Goal: Task Accomplishment & Management: Manage account settings

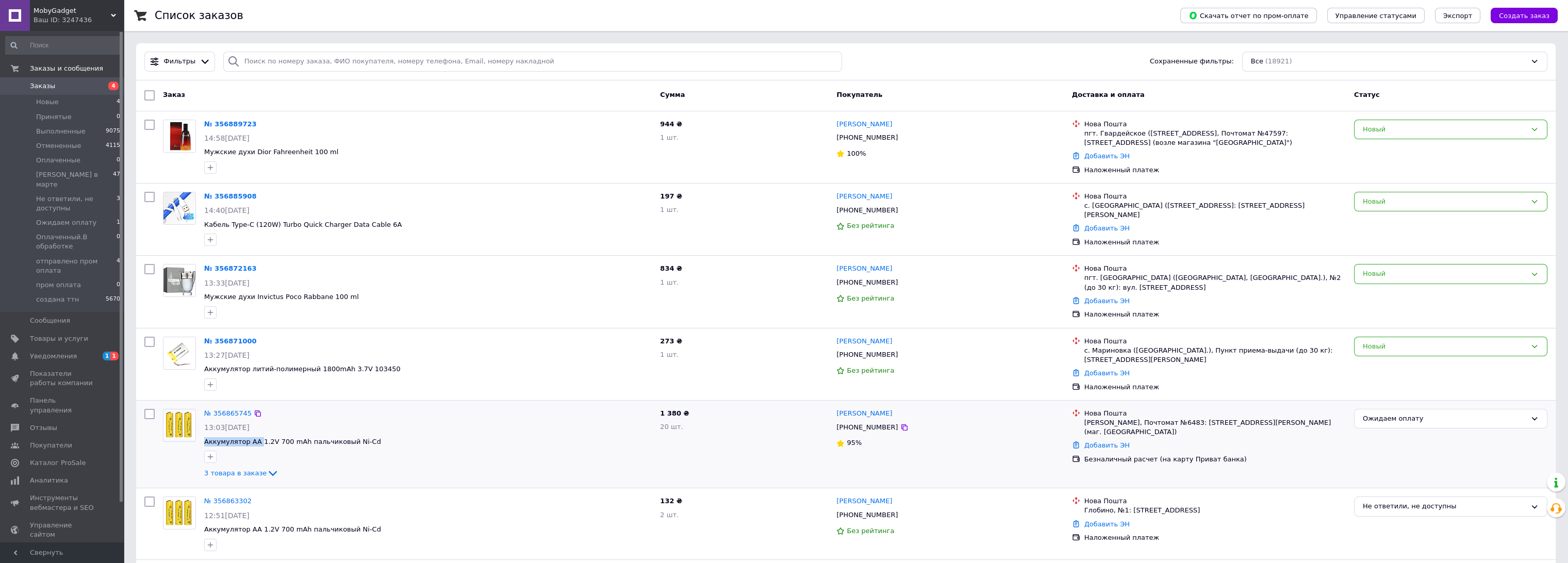
drag, startPoint x: 199, startPoint y: 440, endPoint x: 258, endPoint y: 432, distance: 59.5
click at [256, 437] on div "№ 356865745 13:03[DATE] Аккумулятор AA 1.2V 700 mAh пальчиковый Ni-Cd 3 товара …" at bounding box center [427, 444] width 456 height 79
copy span "Аккумулятор AA"
click at [1544, 9] on button "Создать заказ" at bounding box center [1524, 15] width 67 height 15
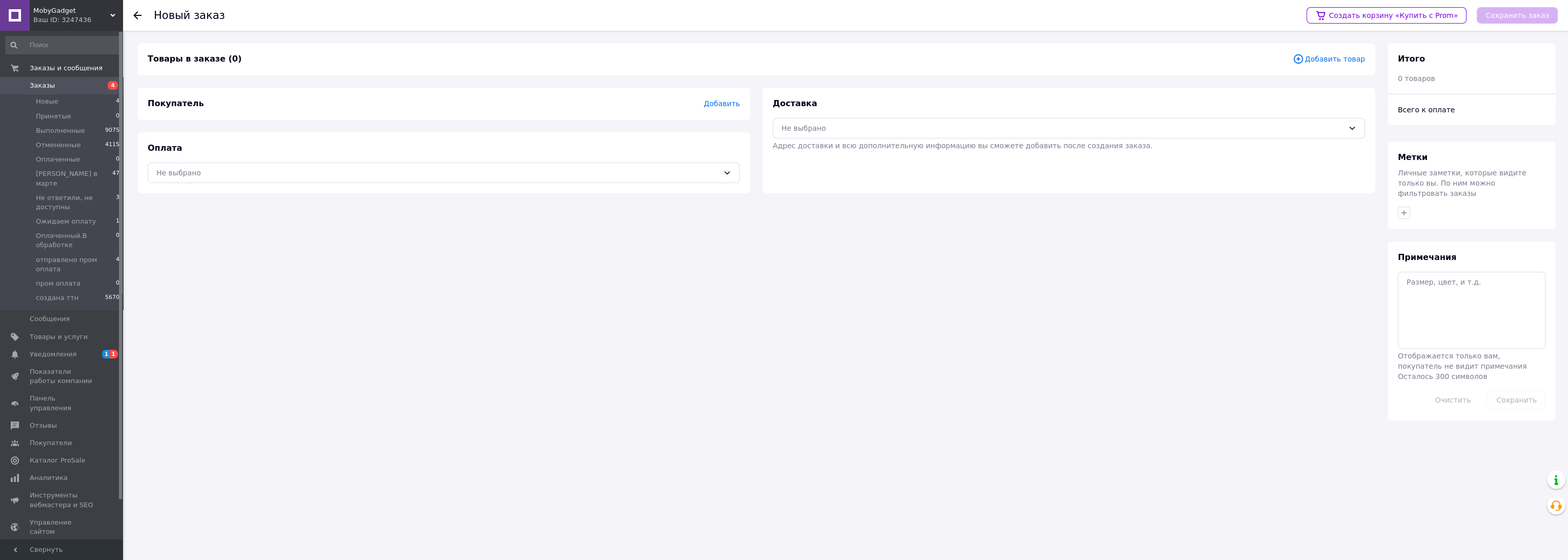
click at [97, 15] on div "Ваш ID: 3247436" at bounding box center [78, 19] width 90 height 9
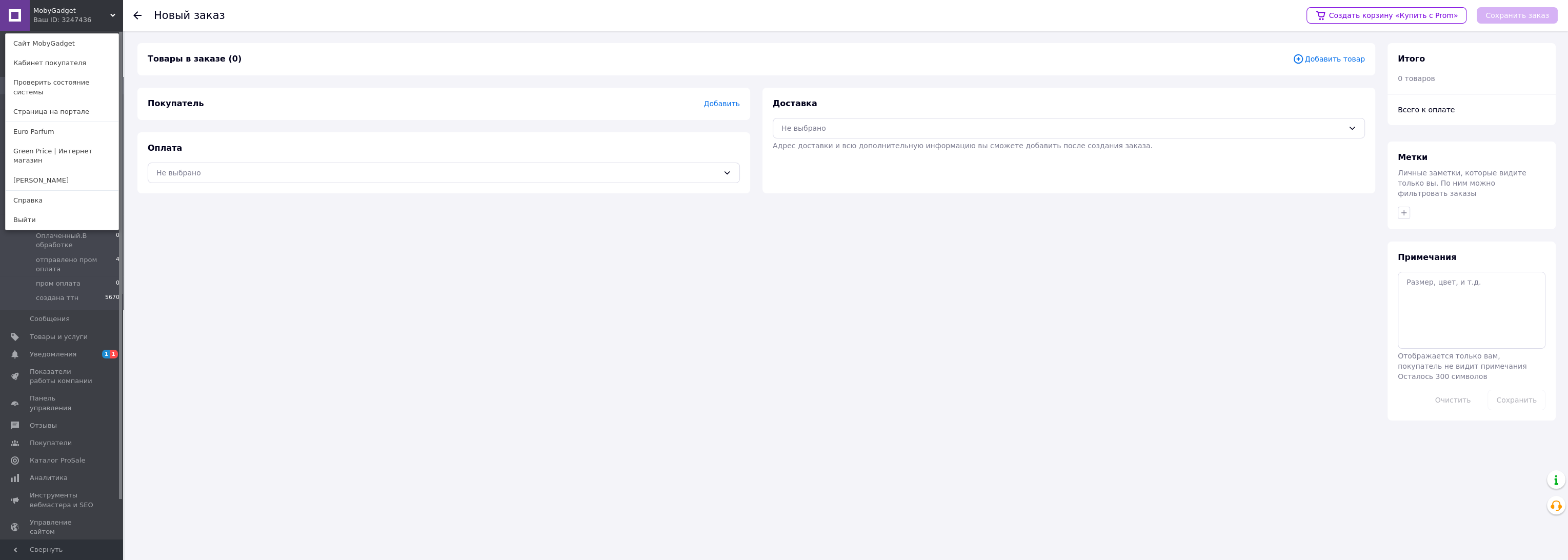
click at [1353, 57] on span "Добавить товар" at bounding box center [1330, 58] width 73 height 12
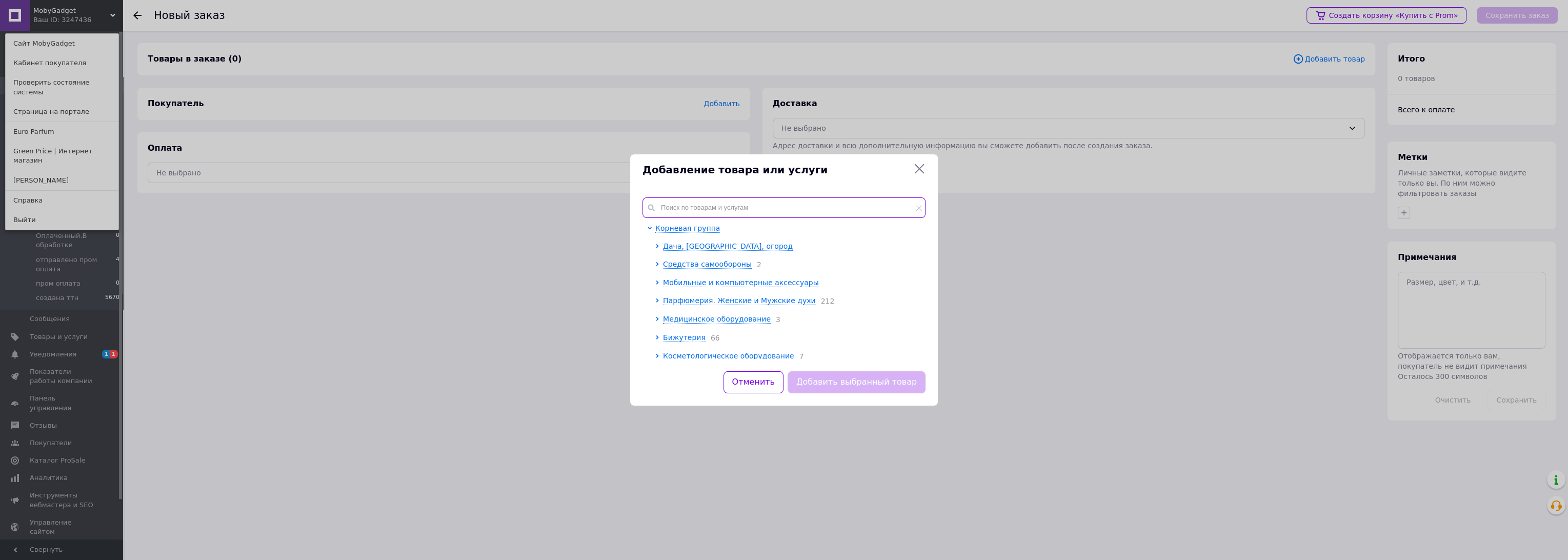
click at [752, 206] on input "text" at bounding box center [784, 207] width 283 height 20
paste input "Аккумулятор AA"
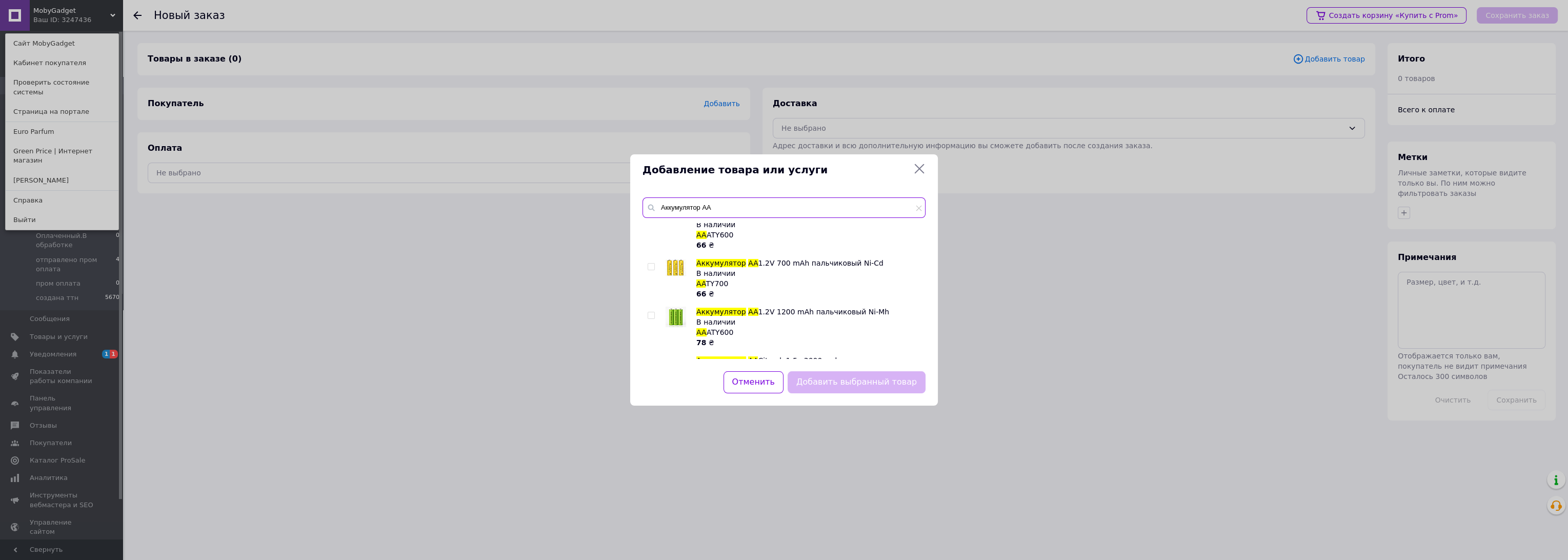
scroll to position [284, 0]
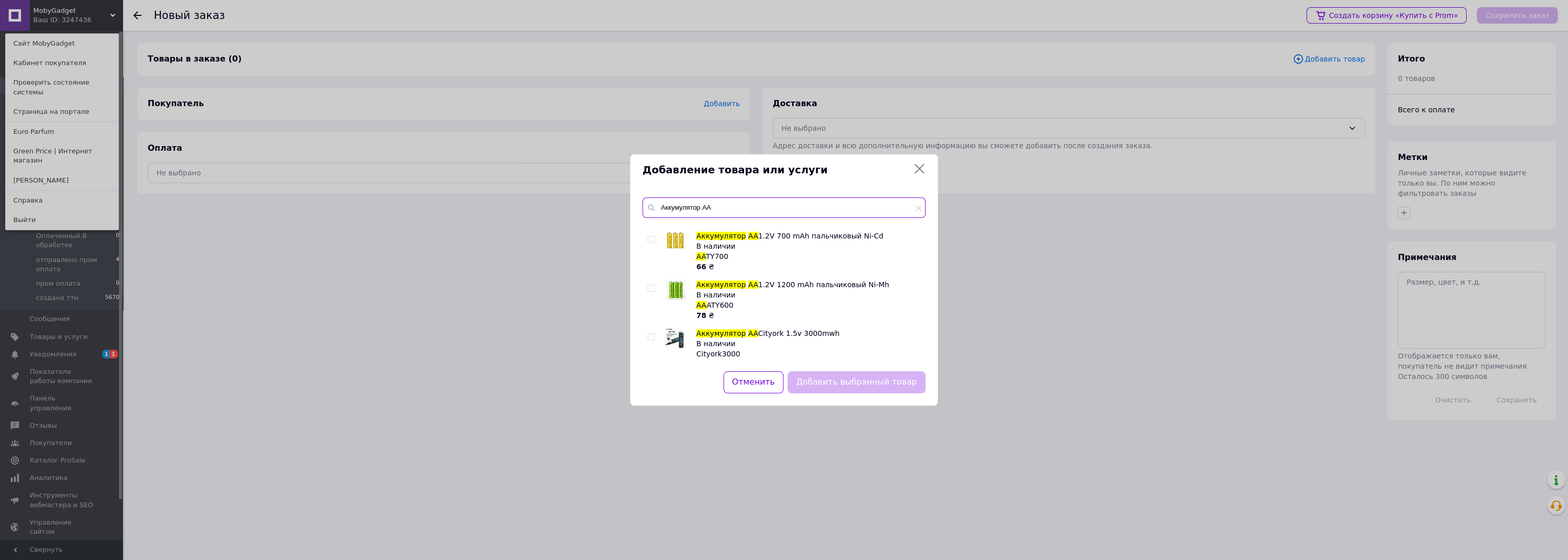
type input "Аккумулятор AA"
click at [651, 237] on input "checkbox" at bounding box center [651, 240] width 7 height 7
checkbox input "true"
click at [859, 384] on button "Добавить выбранный товар" at bounding box center [857, 382] width 138 height 22
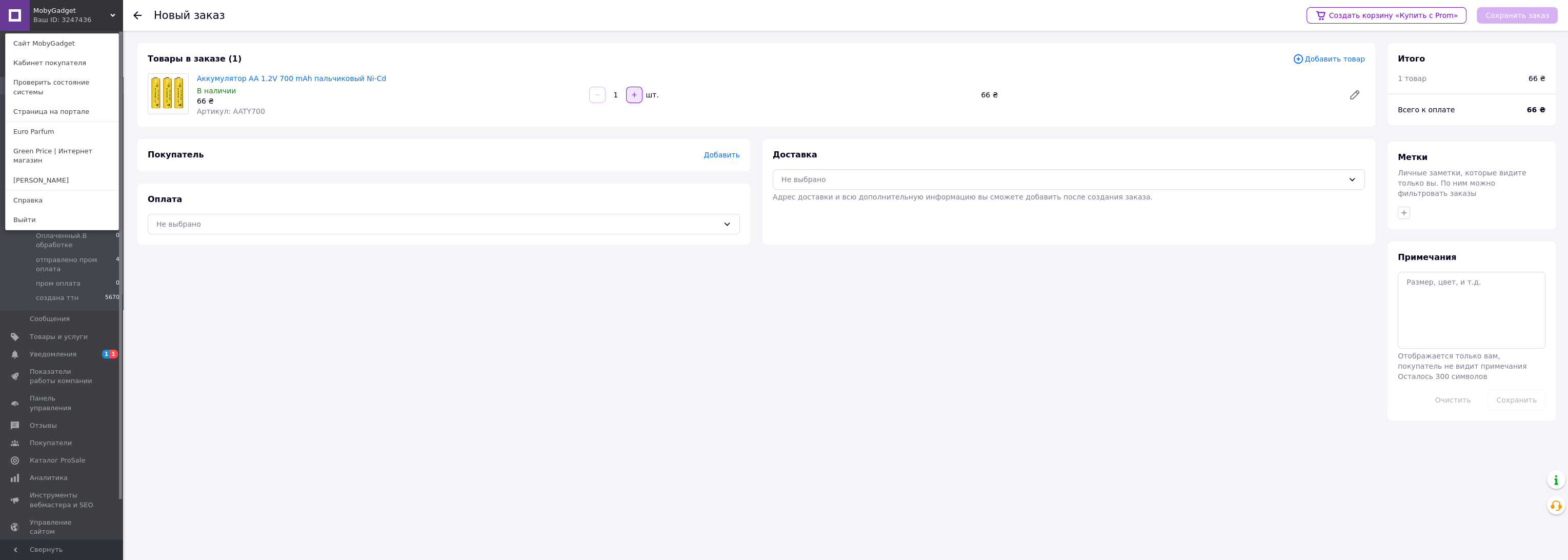
click at [641, 90] on button "button" at bounding box center [634, 95] width 17 height 17
type input "3"
click at [1317, 58] on span "Добавить товар" at bounding box center [1330, 58] width 73 height 12
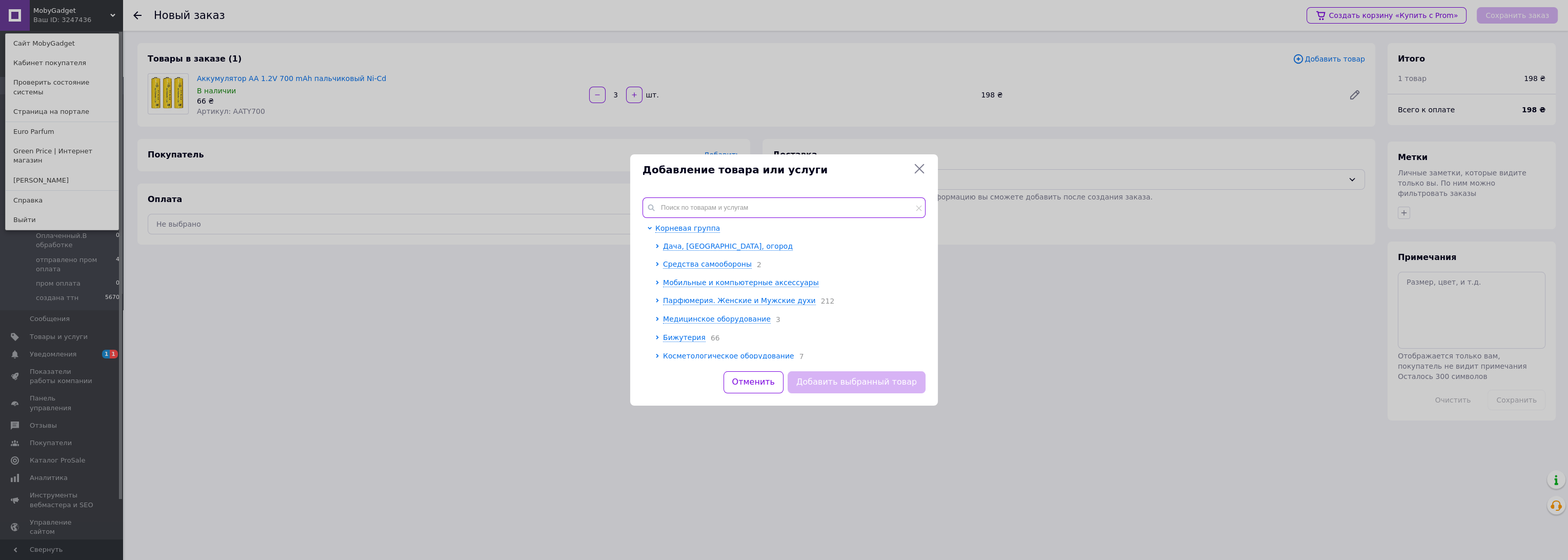
paste input "Аккумулятор AA"
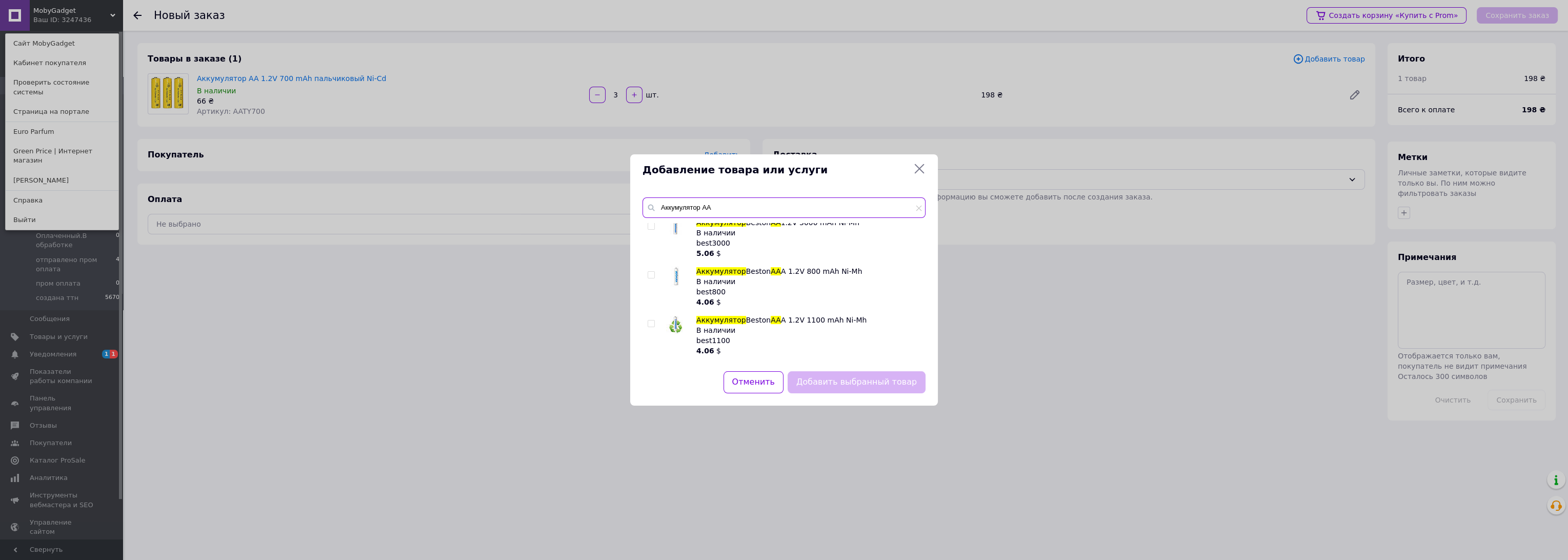
scroll to position [246, 0]
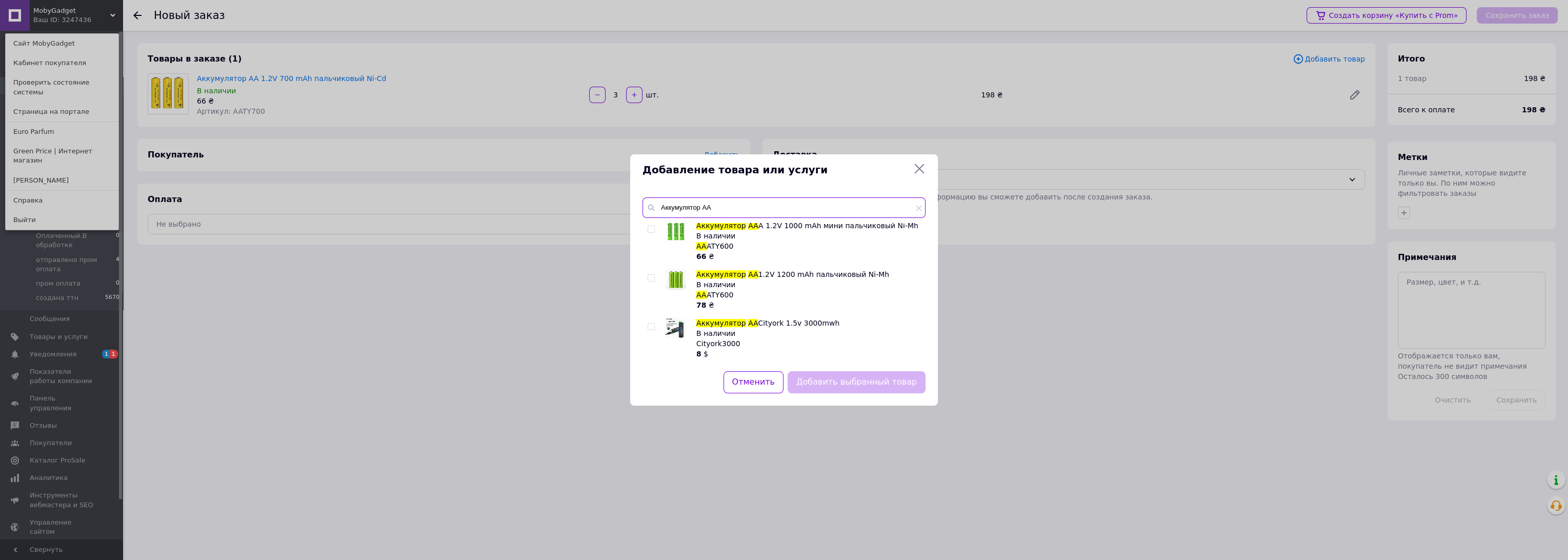
type input "Аккумулятор AA"
click at [651, 231] on input "checkbox" at bounding box center [651, 229] width 7 height 7
checkbox input "true"
click at [885, 385] on button "Добавить выбранный товар" at bounding box center [857, 382] width 138 height 22
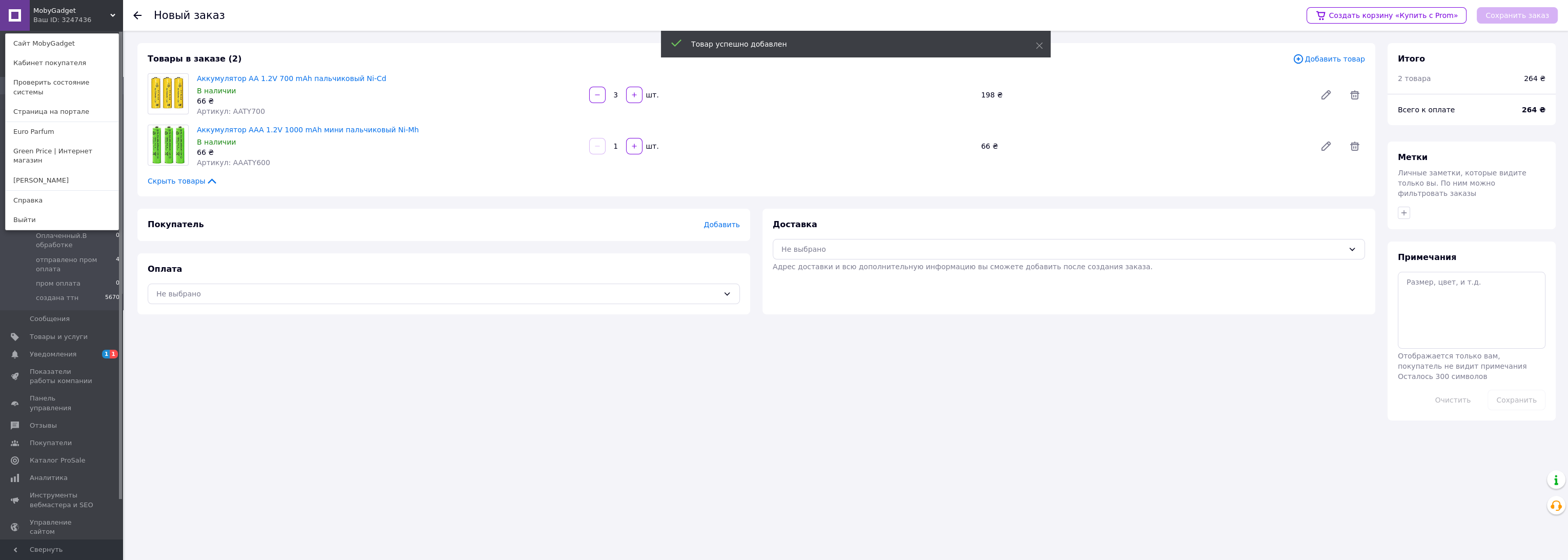
click at [724, 229] on div "Покупатель Добавить" at bounding box center [444, 224] width 592 height 12
click at [724, 225] on span "Добавить" at bounding box center [722, 224] width 35 height 8
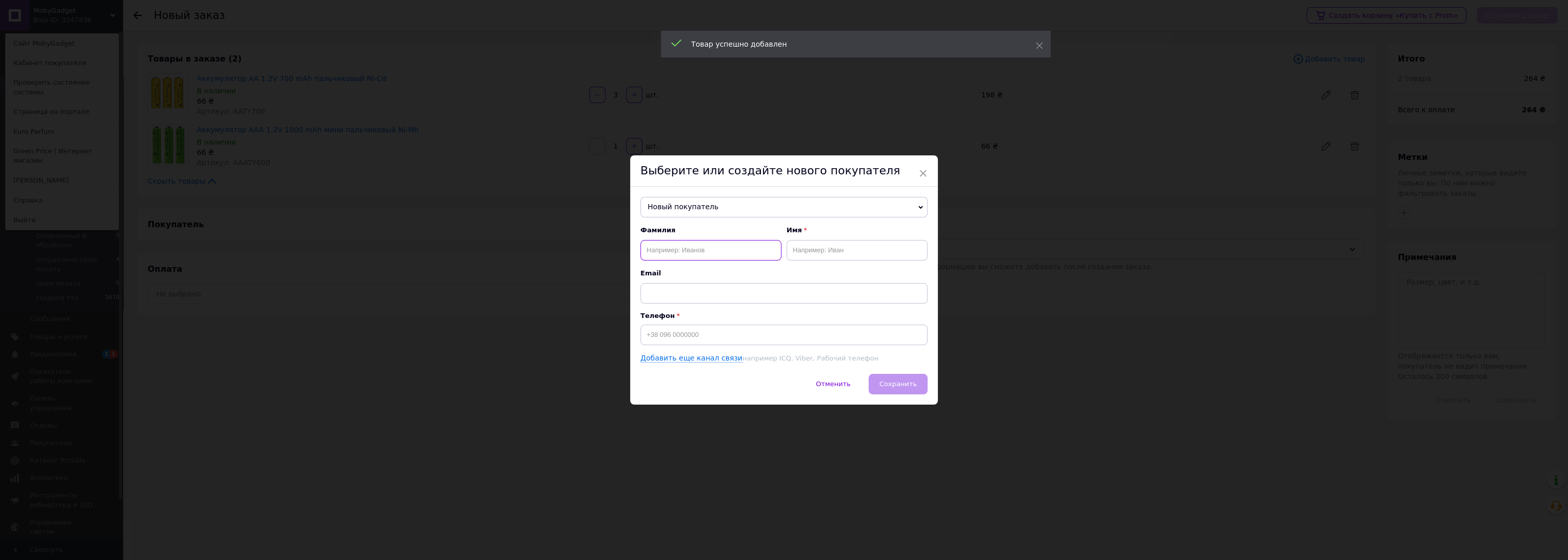
click at [719, 247] on input "text" at bounding box center [711, 250] width 141 height 20
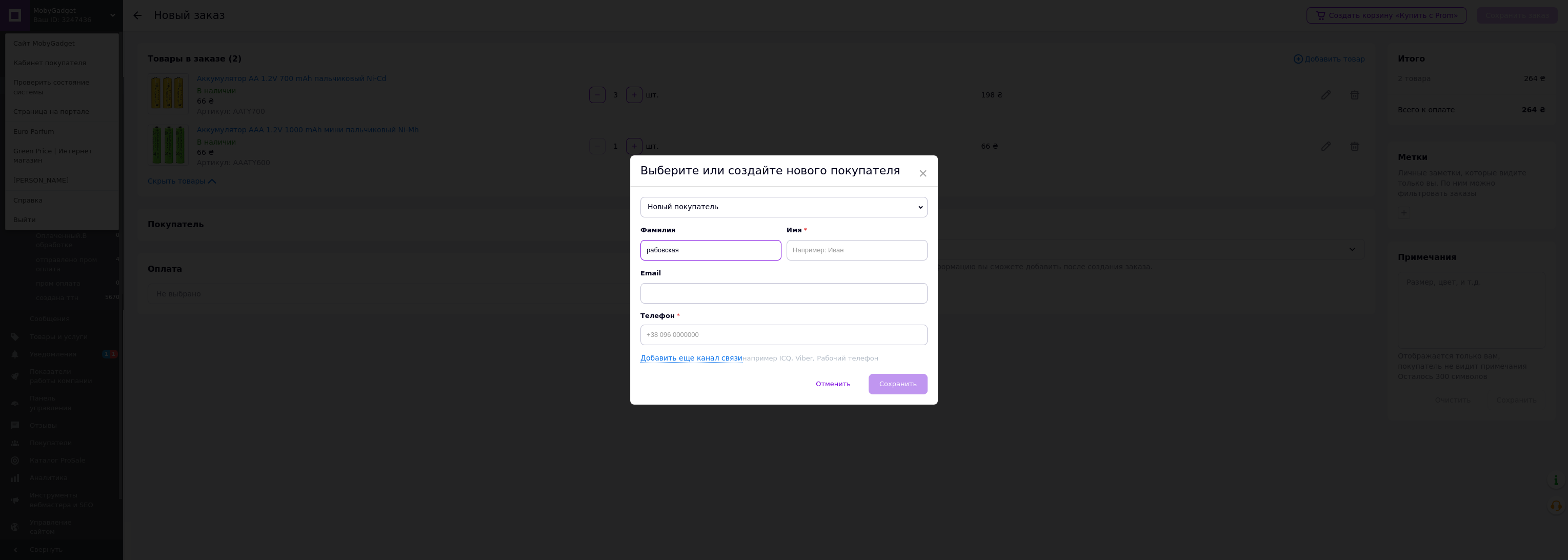
type input "рабовская"
type input "татьяна"
click at [739, 331] on input at bounding box center [784, 334] width 287 height 20
type input "+380961913067"
click at [901, 377] on button "Сохранить" at bounding box center [898, 384] width 59 height 20
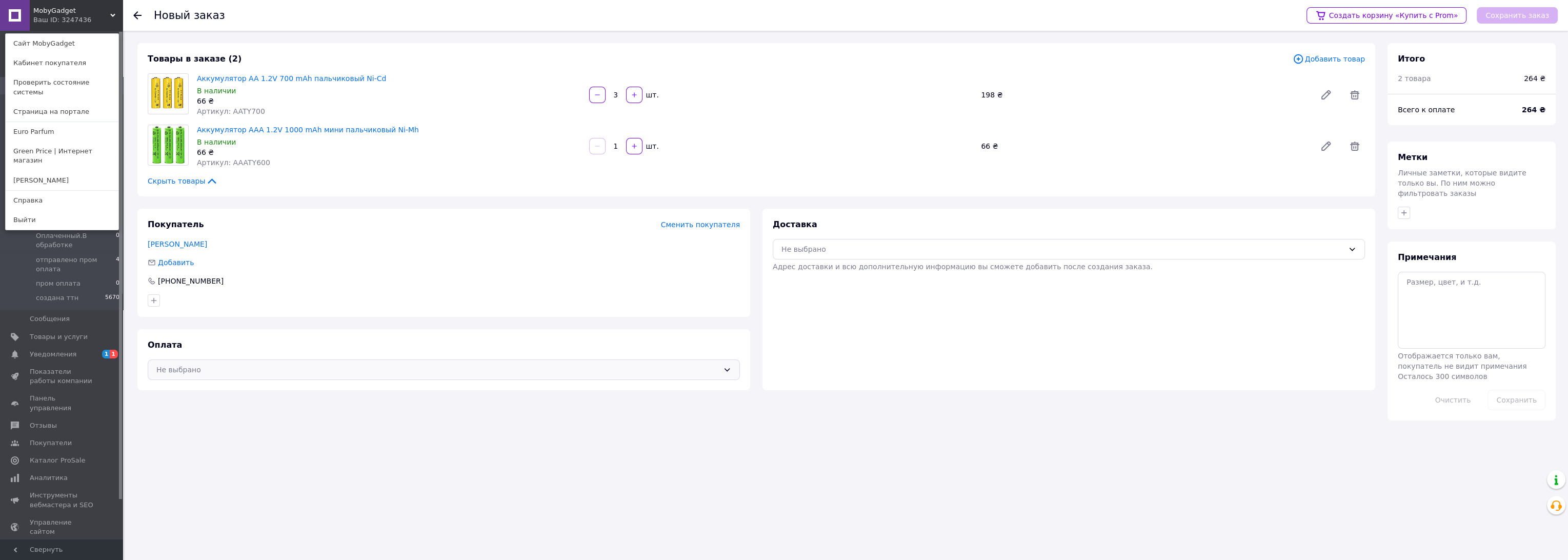
click at [421, 362] on div "Не выбрано" at bounding box center [444, 369] width 592 height 20
click at [309, 404] on div "Наложенный платеж" at bounding box center [443, 411] width 591 height 19
click at [880, 253] on div "Не выбрано" at bounding box center [1063, 249] width 563 height 12
click at [870, 270] on span "Нова Пошта (платная)" at bounding box center [1076, 271] width 559 height 11
click at [1502, 15] on button "Сохранить заказ" at bounding box center [1517, 15] width 81 height 17
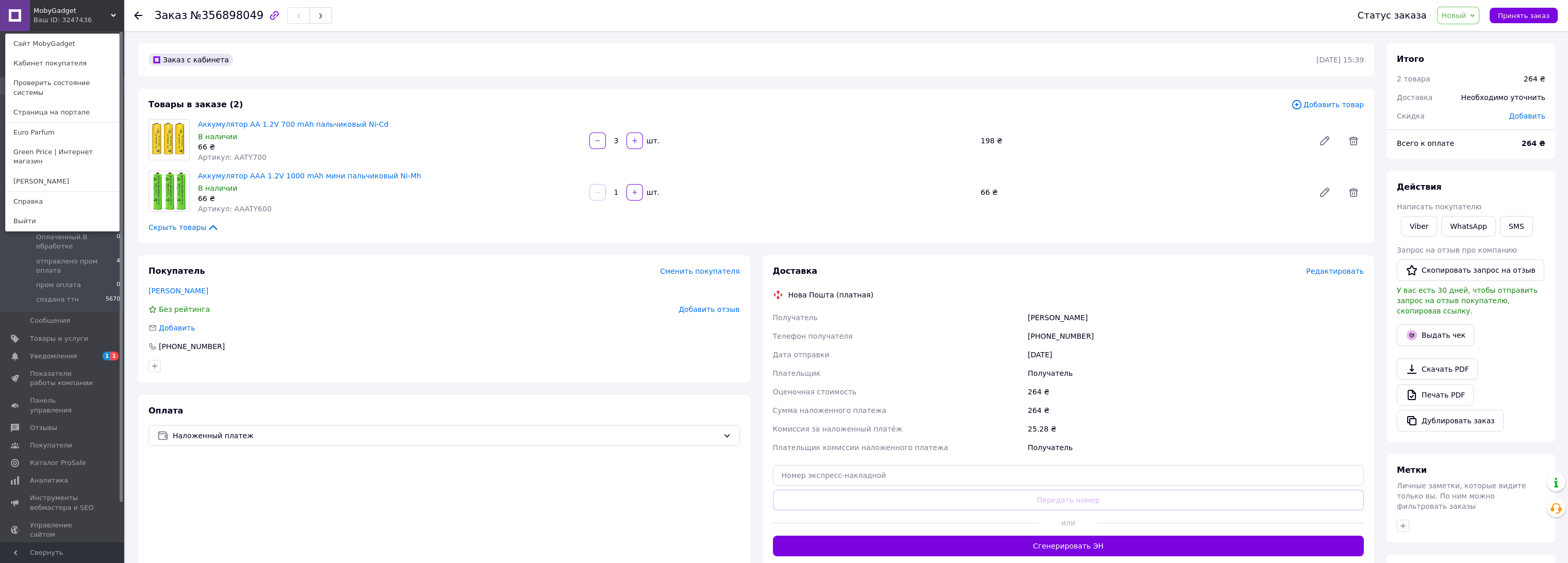
click at [1339, 274] on span "Редактировать" at bounding box center [1334, 271] width 58 height 8
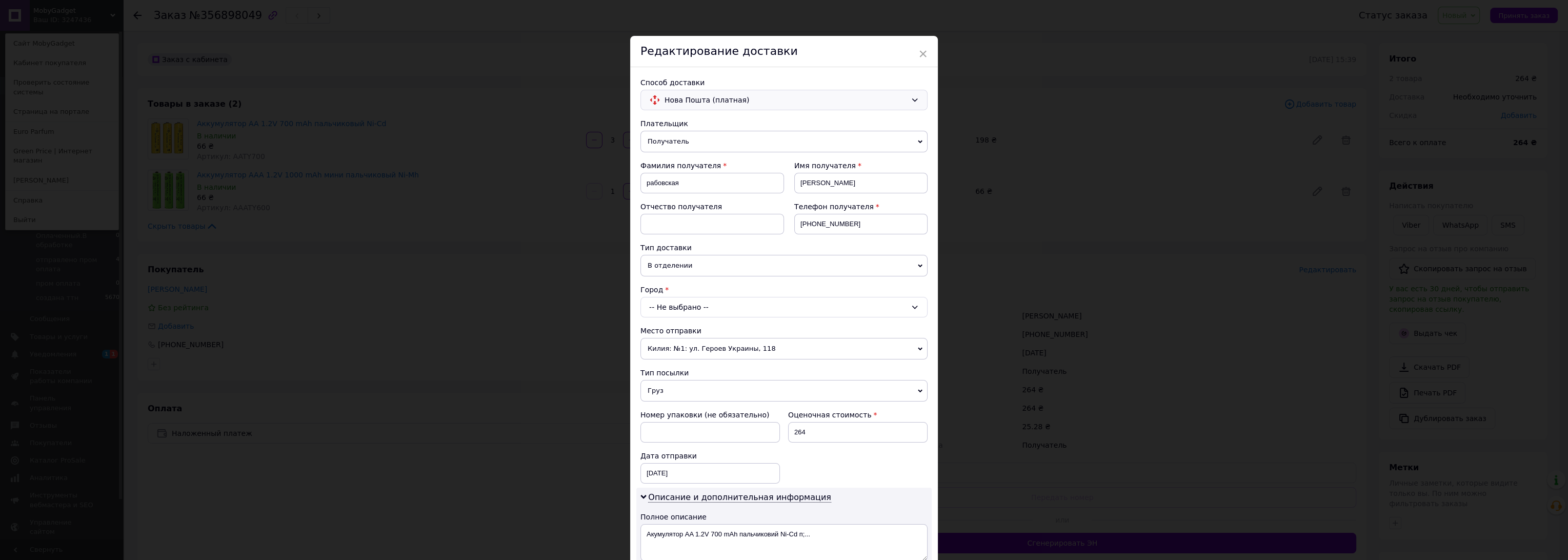
click at [686, 97] on span "Нова Пошта (платная)" at bounding box center [785, 99] width 242 height 12
click at [686, 139] on span "Укрпошта (платная)" at bounding box center [792, 142] width 254 height 11
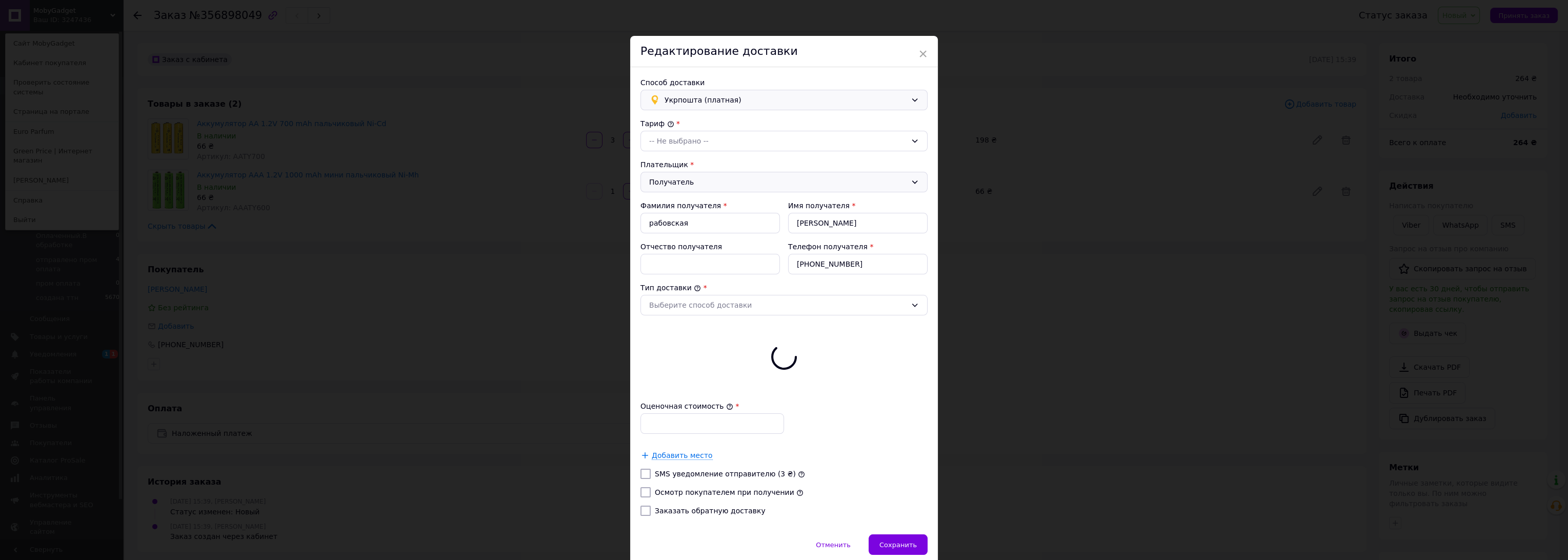
type input "264"
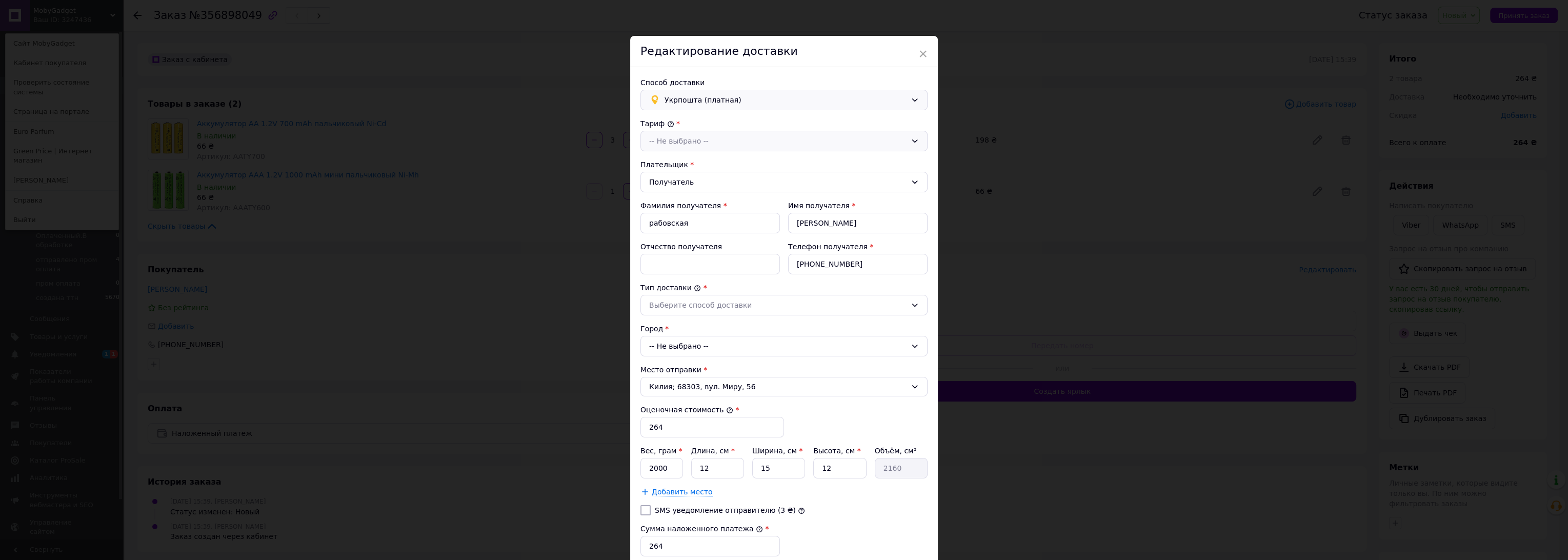
click at [686, 144] on div "-- Не выбрано --" at bounding box center [777, 141] width 257 height 12
click at [682, 162] on li "Стандарт" at bounding box center [784, 163] width 286 height 19
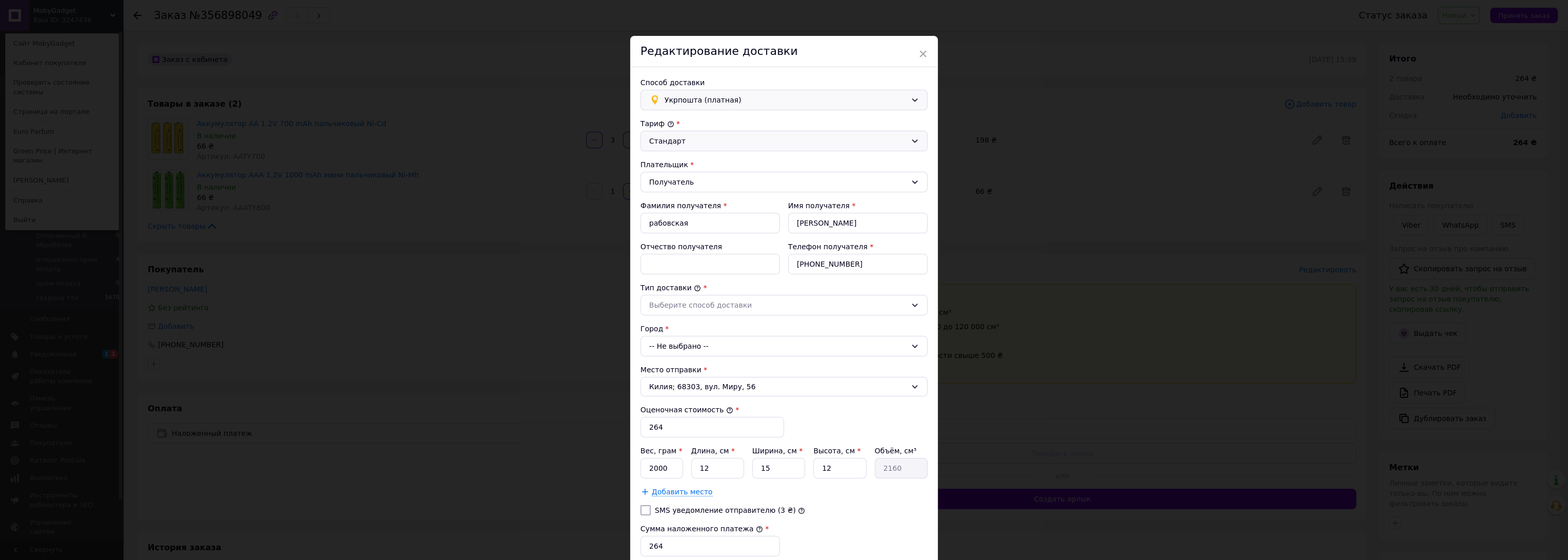
click at [710, 342] on div "-- Не выбрано --" at bounding box center [784, 346] width 287 height 20
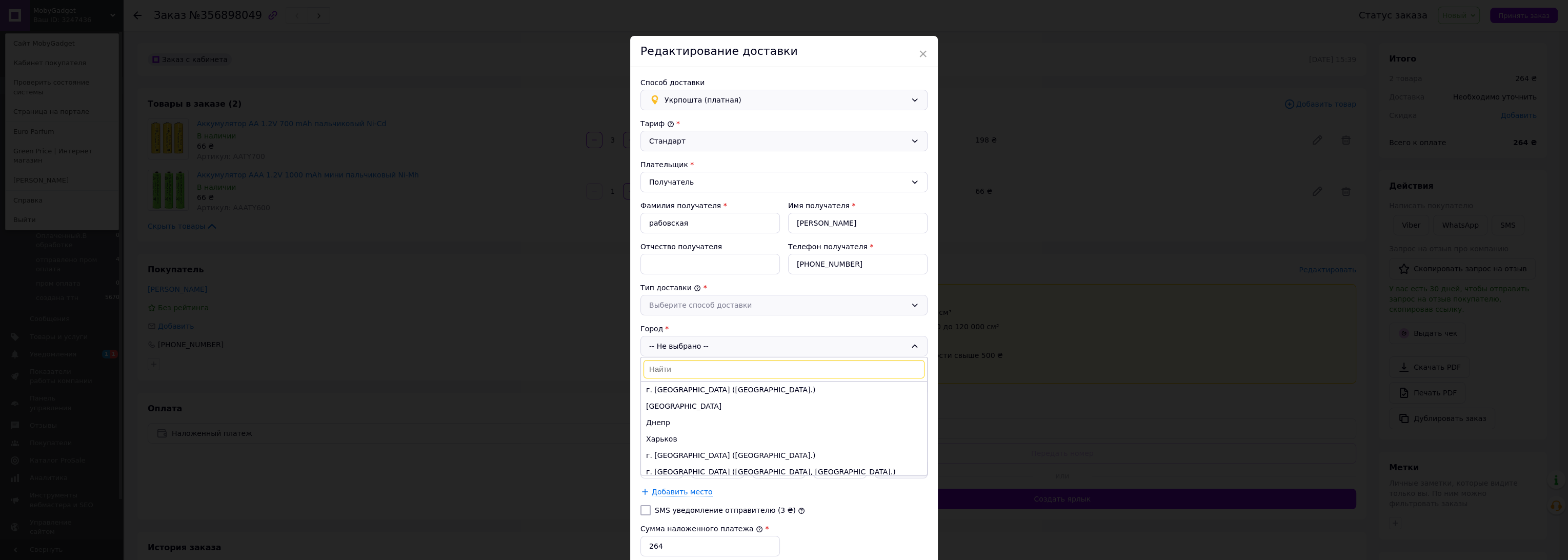
click at [708, 305] on div "Выберите способ доставки" at bounding box center [777, 305] width 257 height 12
click at [703, 323] on li "Склад - склад" at bounding box center [784, 327] width 286 height 19
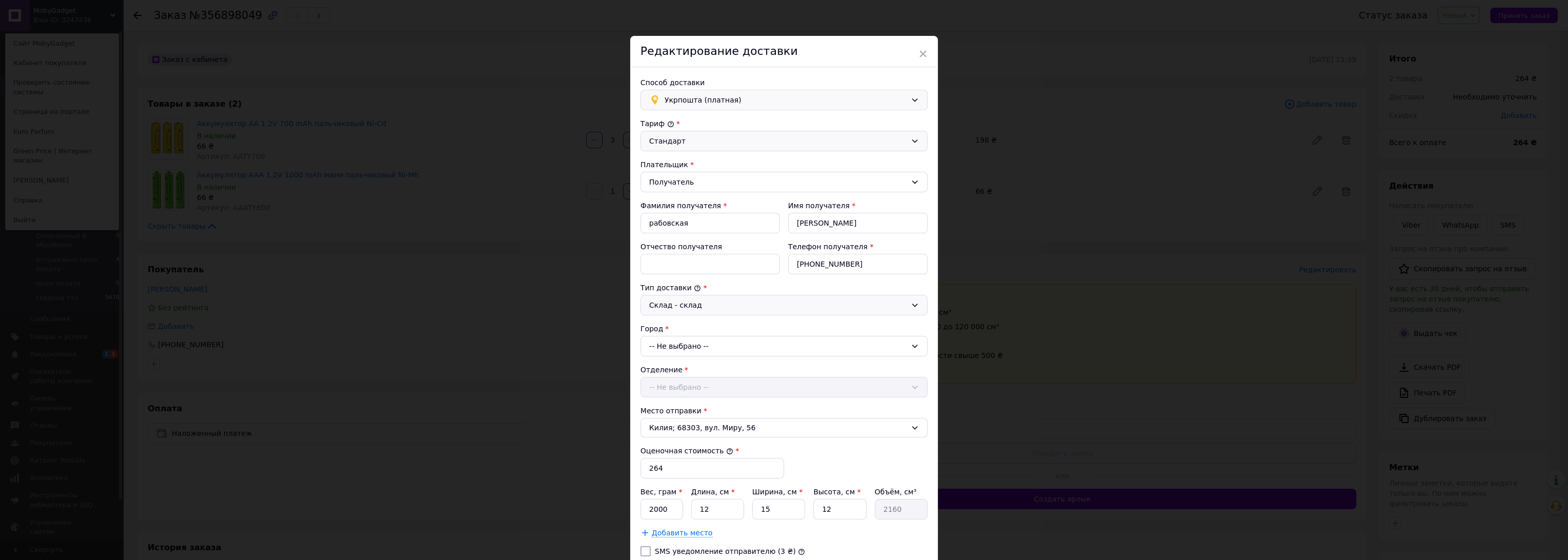
click at [694, 342] on div "-- Не выбрано --" at bounding box center [784, 346] width 287 height 20
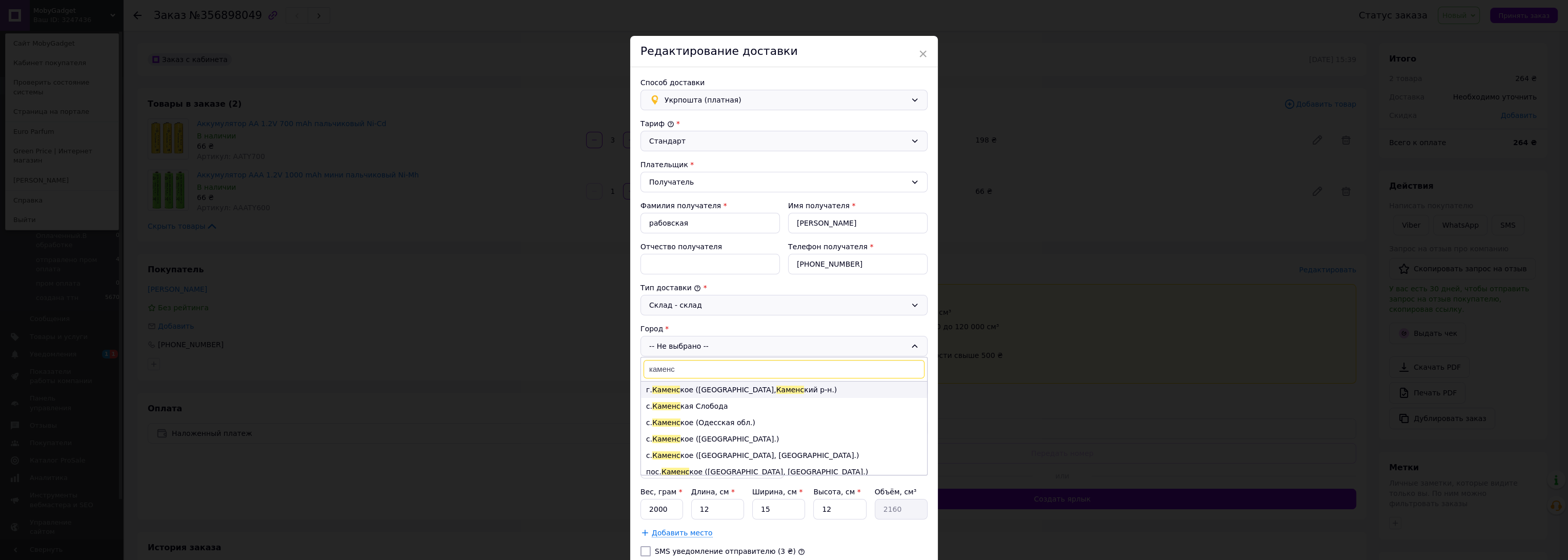
type input "каменс"
click at [731, 388] on li "г. Каменс кое (Днепропетровская обл., Каменс кий р-н.)" at bounding box center [784, 389] width 286 height 17
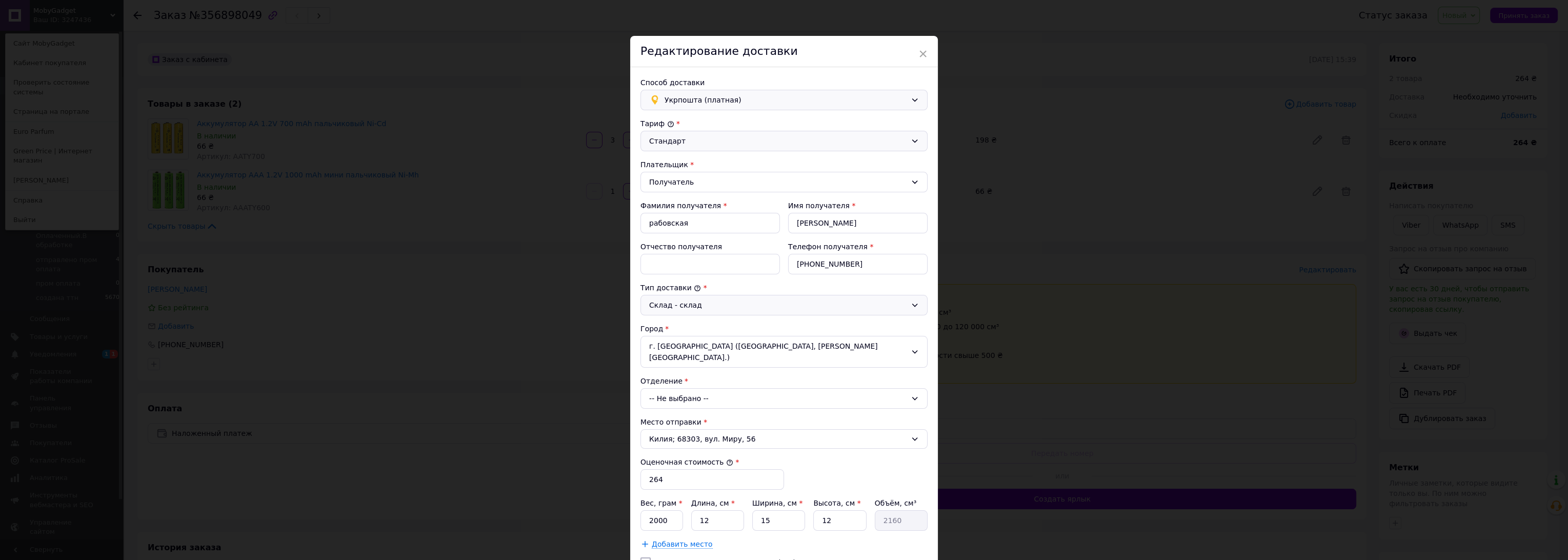
click at [729, 388] on div "-- Не выбрано --" at bounding box center [784, 398] width 287 height 20
type input "б"
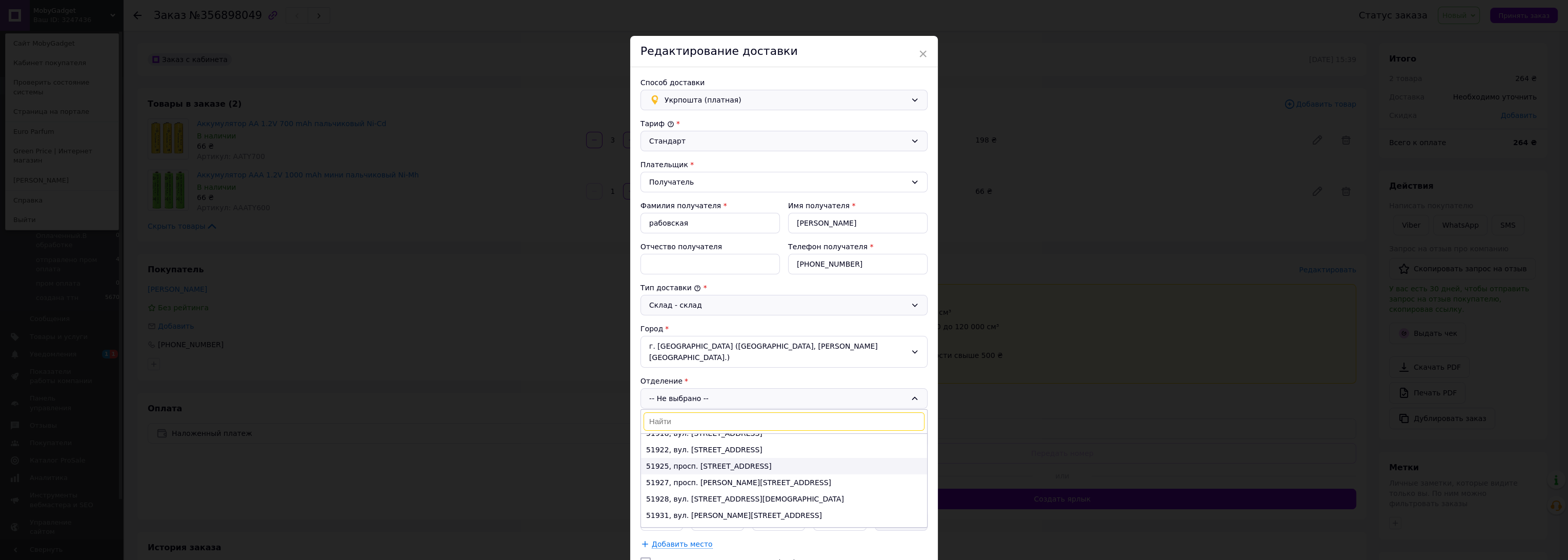
scroll to position [113, 0]
click at [727, 435] on li "51922, вул. Звенигородська, 13" at bounding box center [784, 443] width 286 height 17
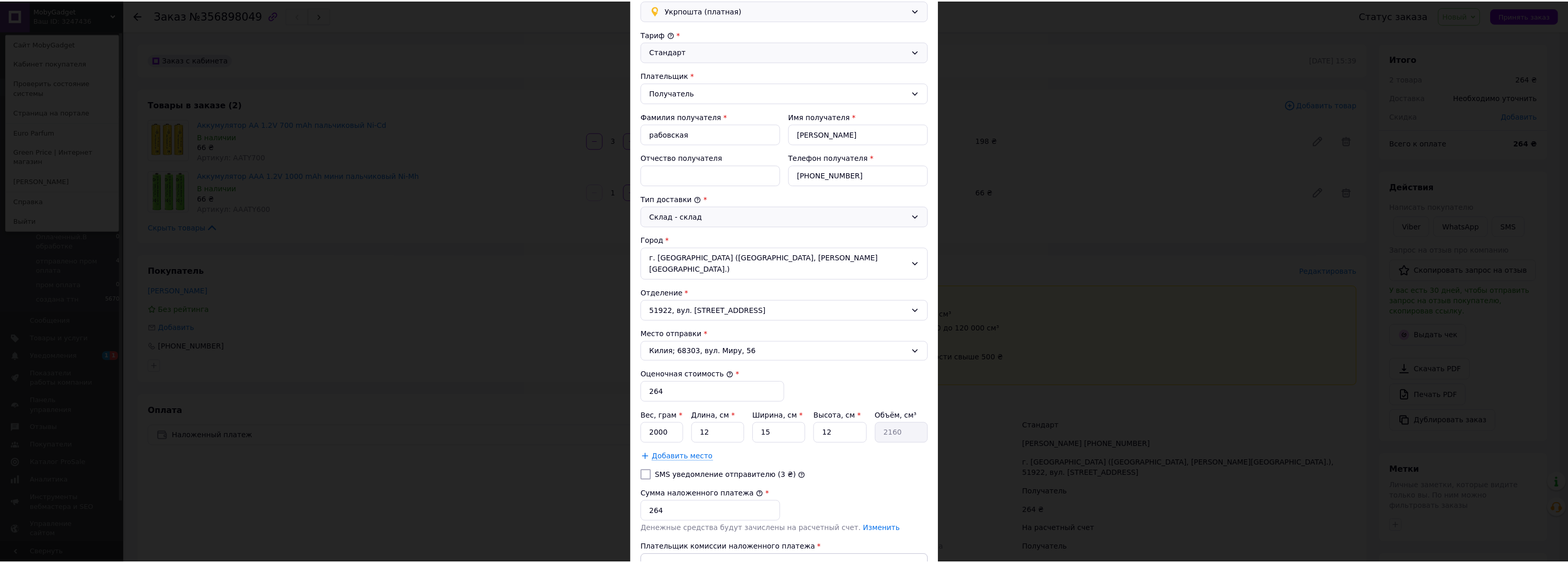
scroll to position [172, 0]
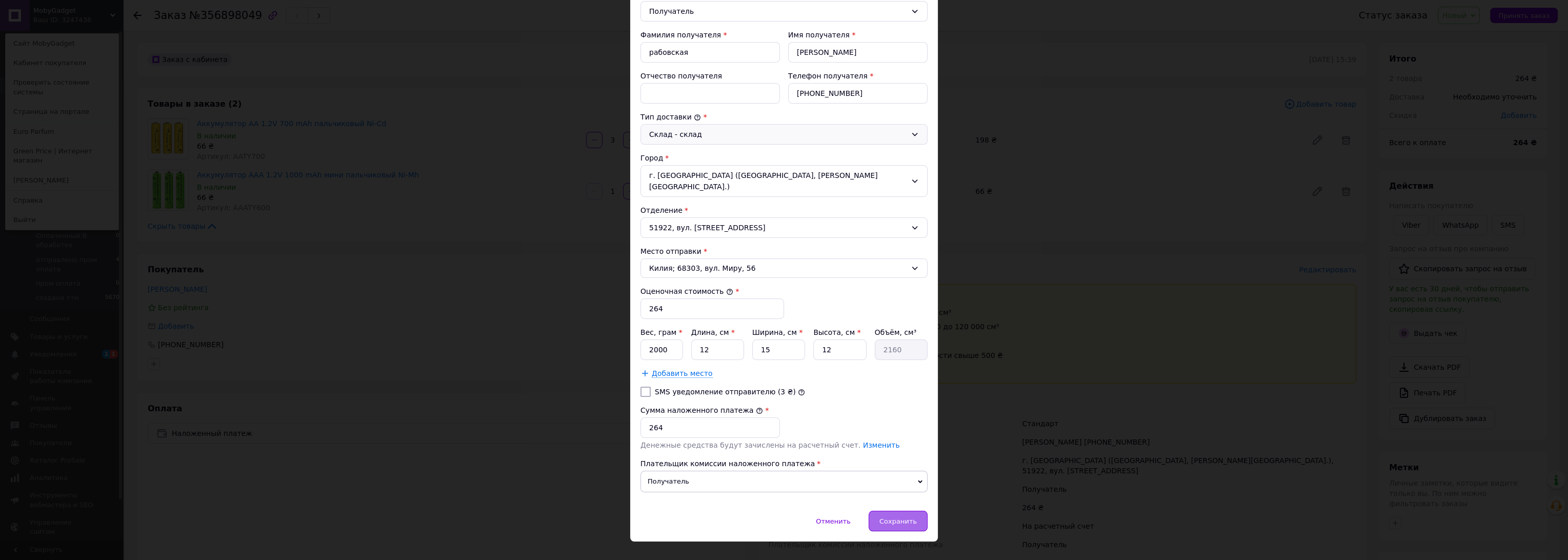
click at [891, 510] on div "Сохранить" at bounding box center [898, 520] width 59 height 20
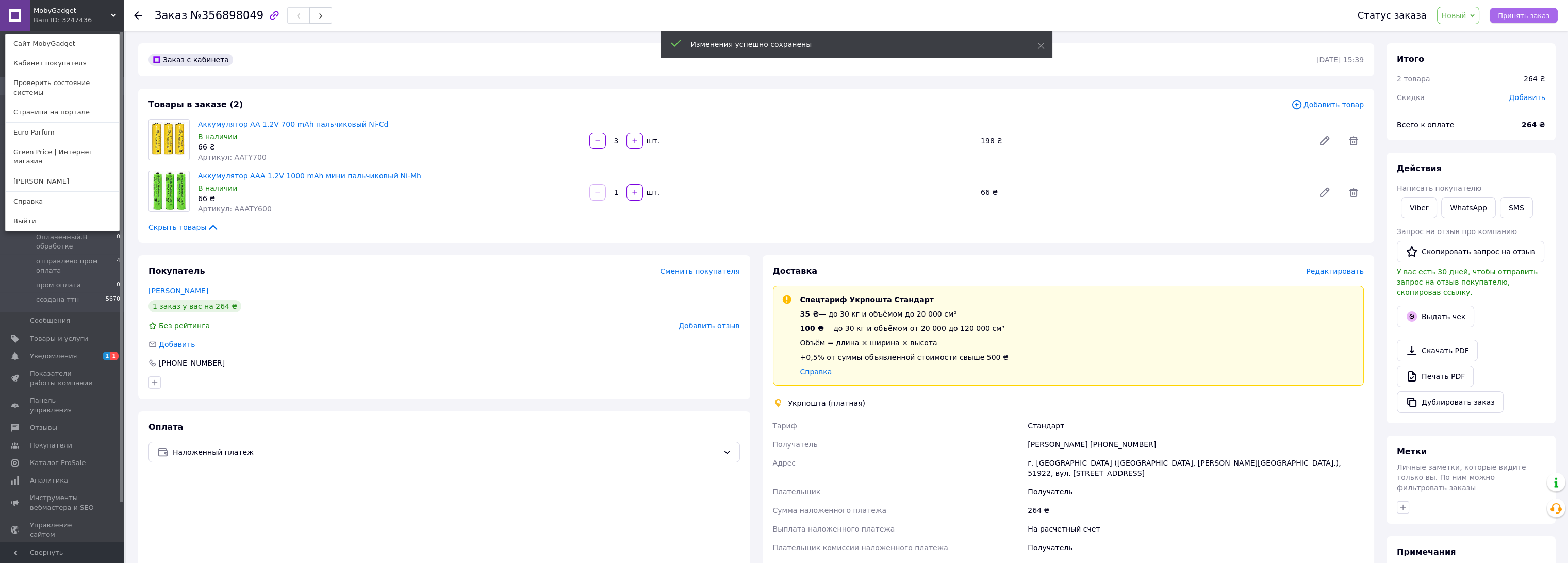
click at [1531, 12] on span "Принять заказ" at bounding box center [1524, 15] width 52 height 8
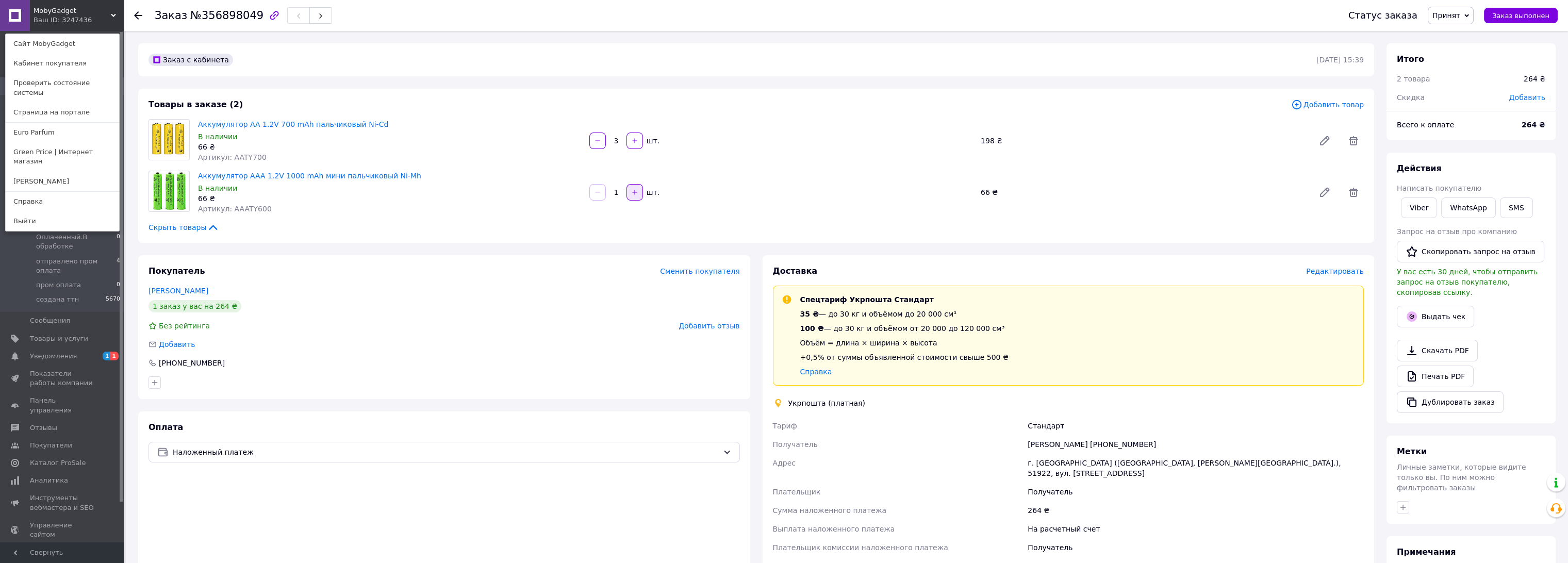
click at [634, 187] on button "button" at bounding box center [635, 192] width 17 height 17
click at [636, 189] on icon "button" at bounding box center [635, 192] width 7 height 7
type input "3"
click at [67, 21] on div "Ваш ID: 3247436" at bounding box center [55, 20] width 44 height 9
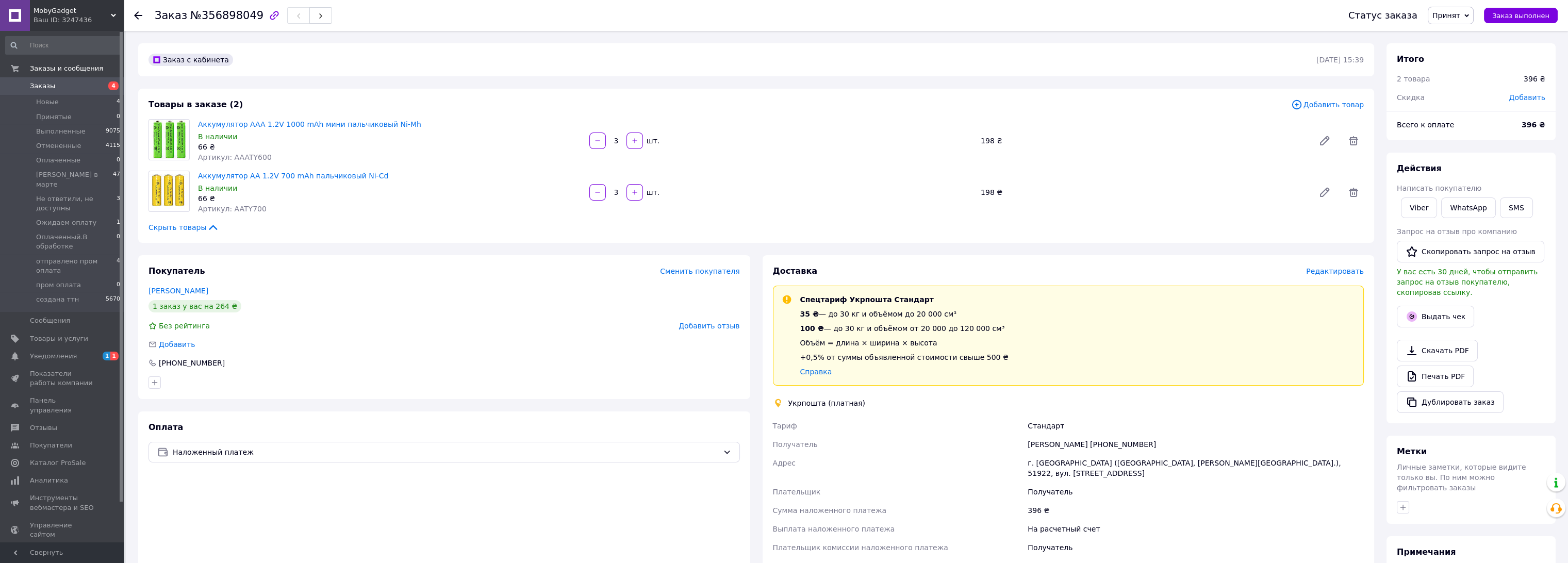
click at [60, 86] on span "Заказы" at bounding box center [62, 86] width 65 height 9
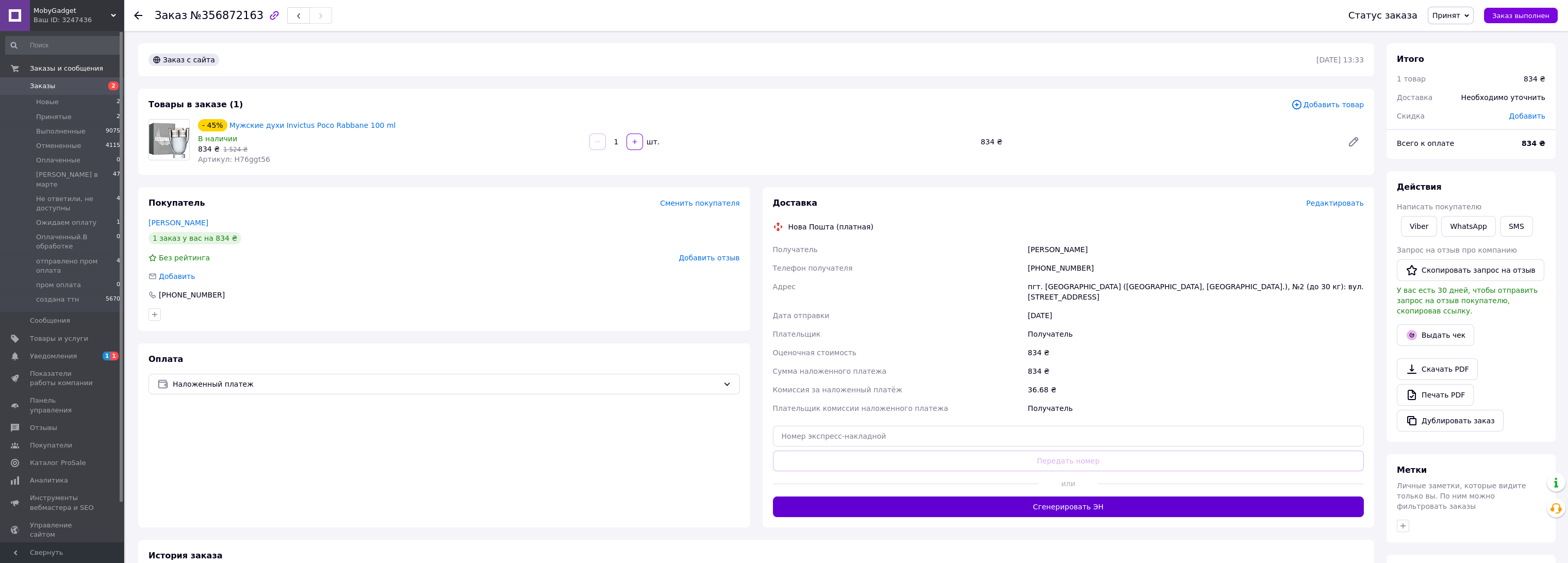
click at [1235, 496] on button "Сгенерировать ЭН" at bounding box center [1069, 506] width 592 height 20
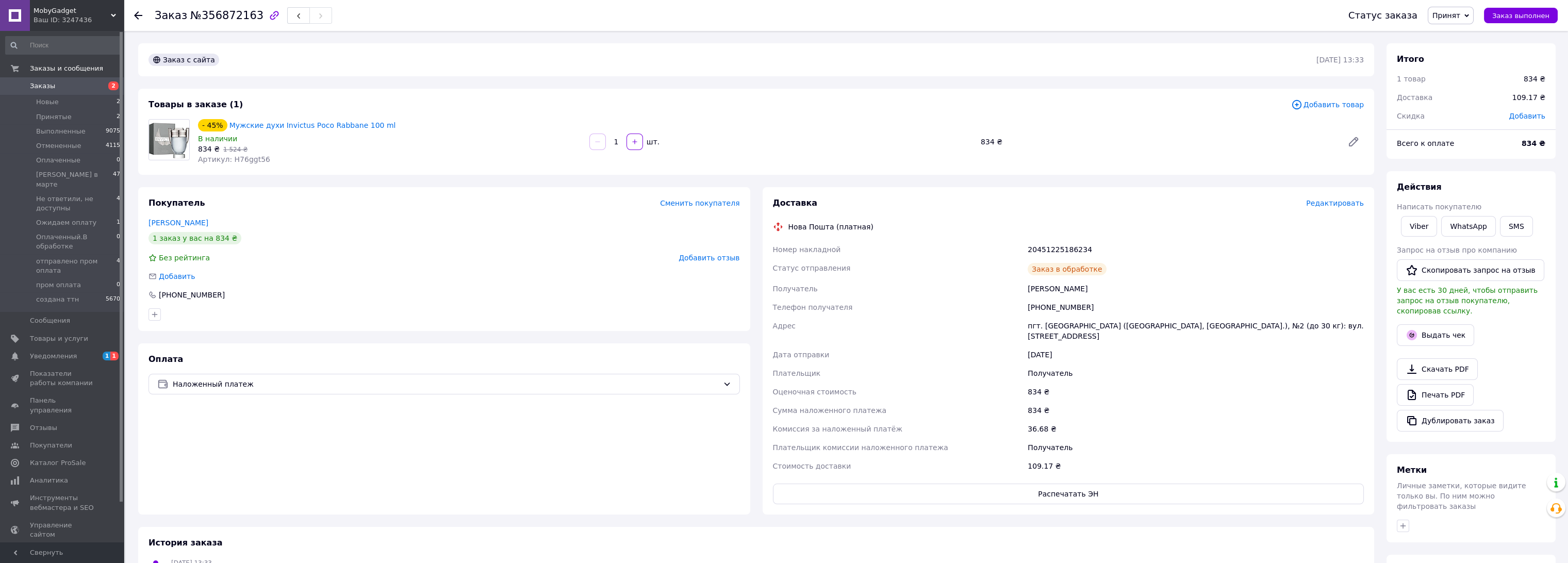
click at [1471, 15] on span "Принят" at bounding box center [1450, 16] width 45 height 18
click at [1475, 116] on li "создана ттн" at bounding box center [1481, 117] width 103 height 15
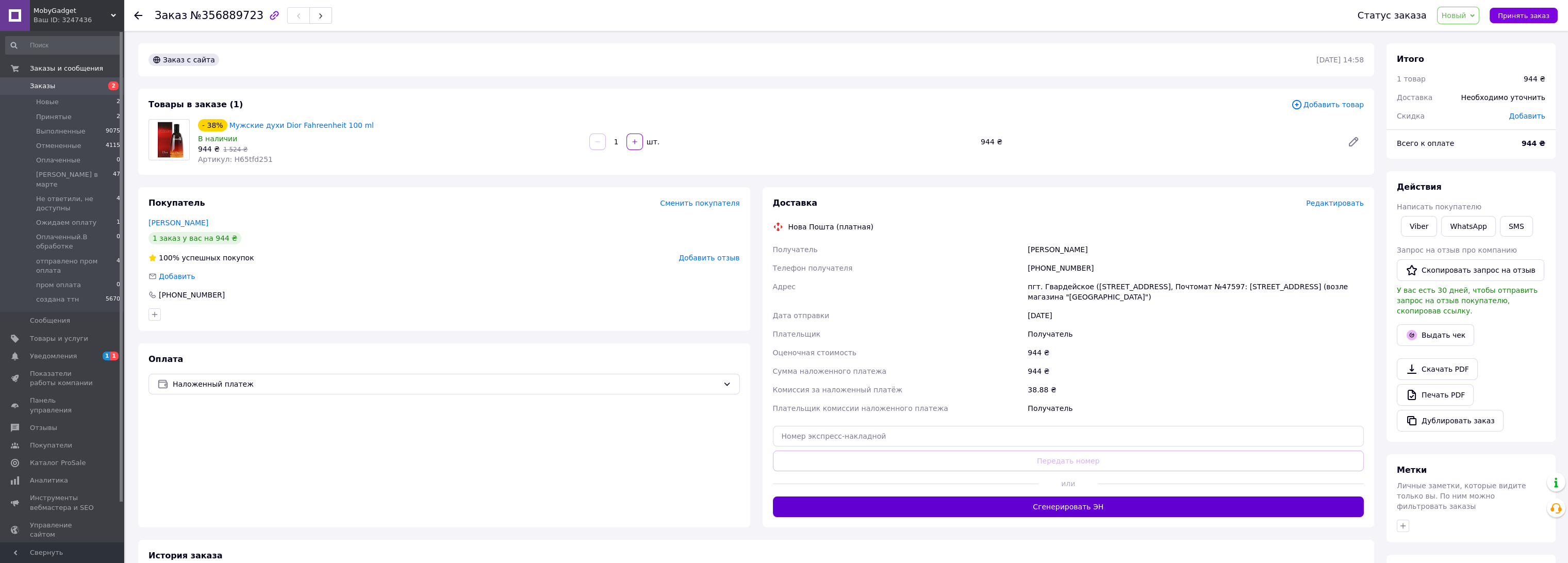
click at [1083, 502] on button "Сгенерировать ЭН" at bounding box center [1069, 506] width 592 height 20
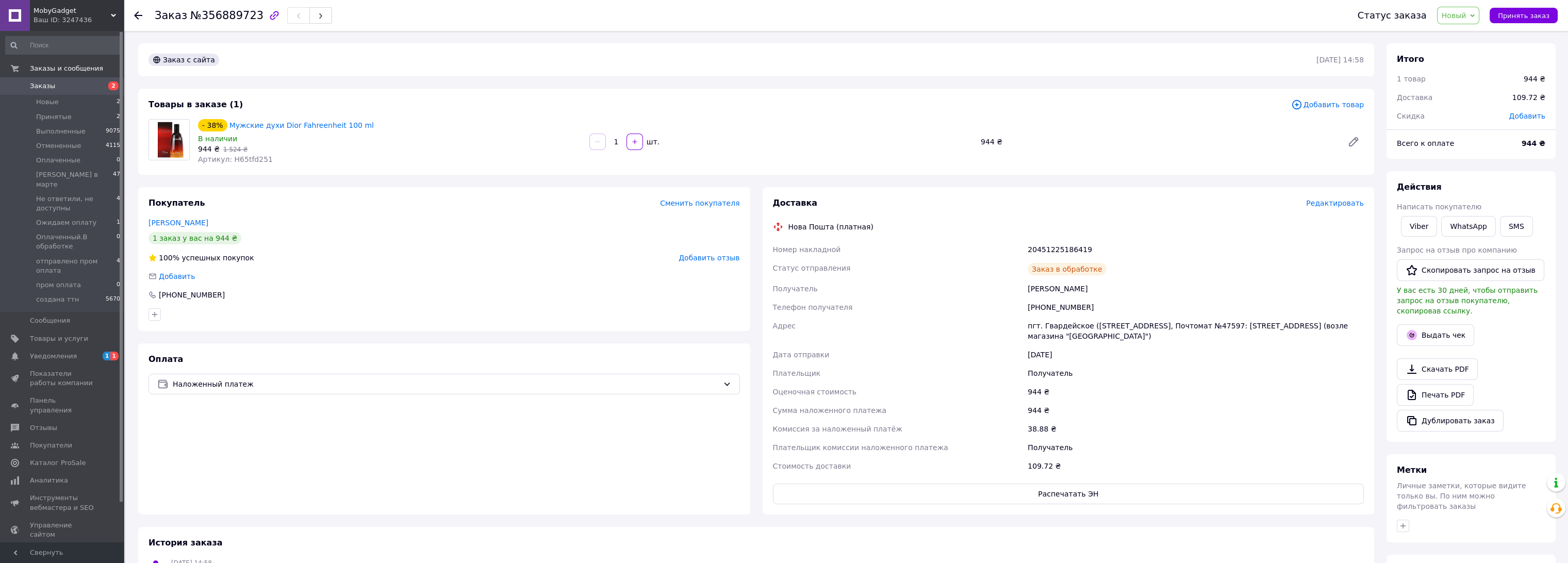
click at [1466, 16] on span "Новый" at bounding box center [1455, 15] width 25 height 8
click at [1491, 111] on li "создана ттн" at bounding box center [1490, 117] width 103 height 15
